Goal: Task Accomplishment & Management: Use online tool/utility

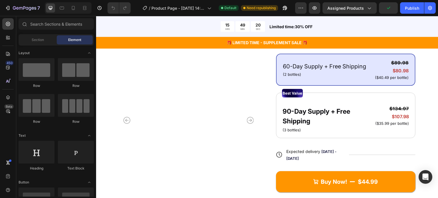
scroll to position [145, 0]
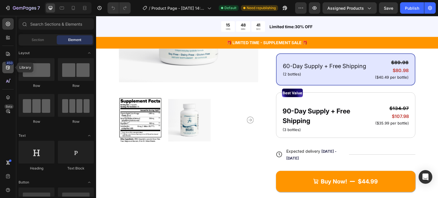
click at [10, 64] on div "450" at bounding box center [9, 63] width 8 height 5
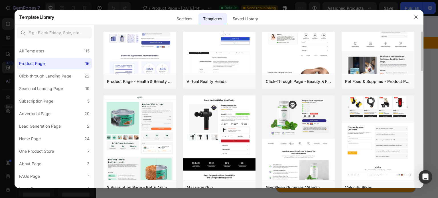
scroll to position [0, 0]
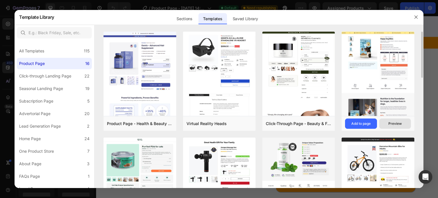
click at [399, 126] on button "Preview" at bounding box center [395, 124] width 32 height 10
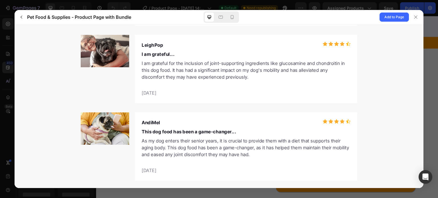
scroll to position [1979, 0]
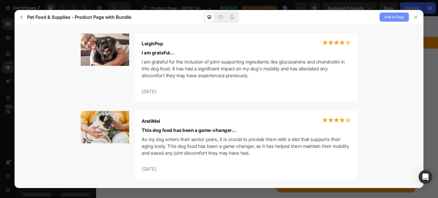
click at [391, 17] on span "Add to Page" at bounding box center [394, 17] width 20 height 7
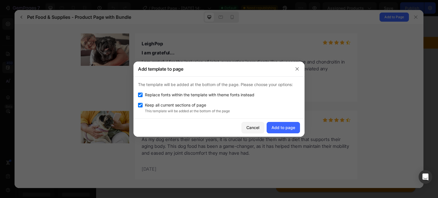
click at [182, 104] on span "Keep all current sections of page" at bounding box center [175, 105] width 61 height 7
checkbox input "false"
click at [283, 127] on div "Add to page" at bounding box center [283, 128] width 24 height 6
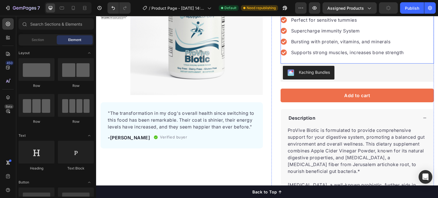
scroll to position [58, 0]
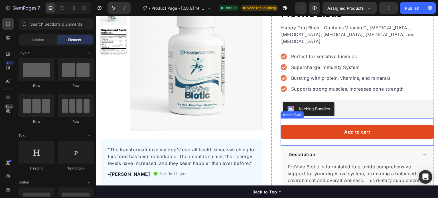
click at [304, 126] on button "Add to cart" at bounding box center [356, 132] width 153 height 14
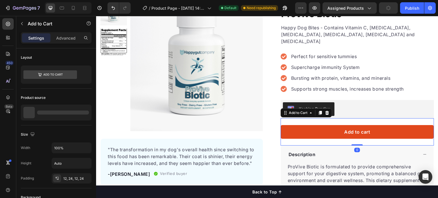
click at [304, 126] on button "Add to cart" at bounding box center [356, 132] width 153 height 14
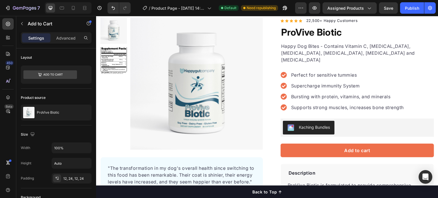
scroll to position [0, 0]
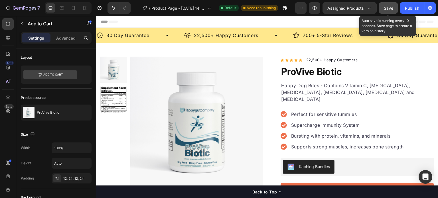
click at [389, 4] on button "Save" at bounding box center [388, 7] width 19 height 11
